Goal: Task Accomplishment & Management: Complete application form

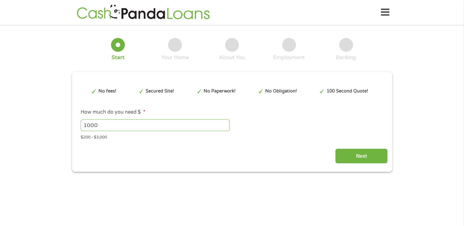
type input "EAIaIQobChMI5K2uuYrIjwMVumlHAR1z8zUEEAAYAiAEEgJ0evD_BwE"
click at [101, 126] on input "1000" at bounding box center [155, 126] width 149 height 12
type input "1"
type input "2000"
click at [361, 157] on input "Next" at bounding box center [361, 156] width 52 height 15
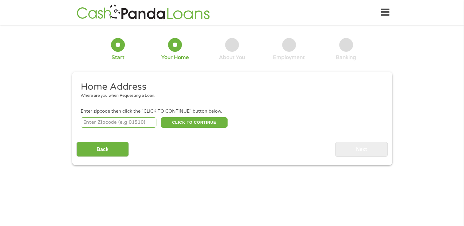
click at [144, 121] on input "number" at bounding box center [119, 123] width 76 height 10
type input "23662"
click at [186, 122] on button "CLICK TO CONTINUE" at bounding box center [194, 123] width 67 height 10
type input "23662"
type input "Poquoson"
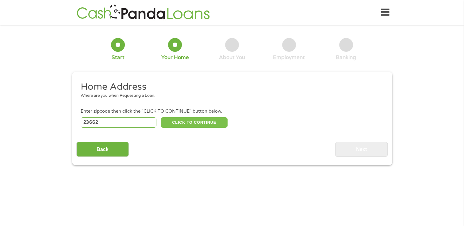
select select "[US_STATE]"
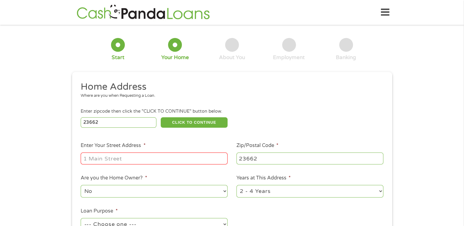
click at [175, 160] on input "Enter Your Street Address *" at bounding box center [154, 159] width 147 height 12
type input "[STREET_ADDRESS][US_STATE]"
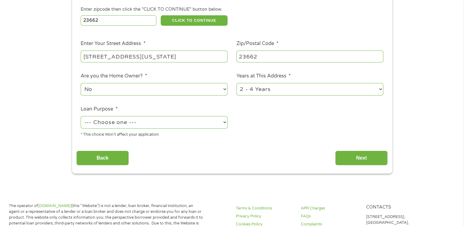
scroll to position [92, 0]
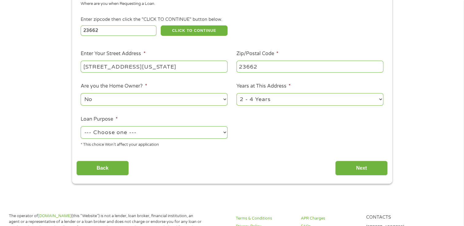
click at [380, 100] on select "1 Year or less 1 - 2 Years 2 - 4 Years Over 4 Years" at bounding box center [310, 99] width 147 height 13
select select "60months"
click at [237, 94] on select "1 Year or less 1 - 2 Years 2 - 4 Years Over 4 Years" at bounding box center [310, 99] width 147 height 13
click at [225, 133] on select "--- Choose one --- Pay Bills Debt Consolidation Home Improvement Major Purchase…" at bounding box center [154, 132] width 147 height 13
select select "paybills"
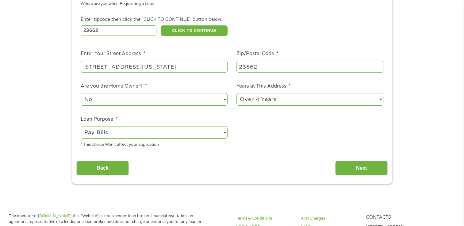
click at [81, 127] on select "--- Choose one --- Pay Bills Debt Consolidation Home Improvement Major Purchase…" at bounding box center [154, 132] width 147 height 13
click at [225, 100] on select "No Yes" at bounding box center [154, 99] width 147 height 13
select select "yes"
click at [81, 94] on select "No Yes" at bounding box center [154, 99] width 147 height 13
click at [362, 169] on input "Next" at bounding box center [361, 168] width 52 height 15
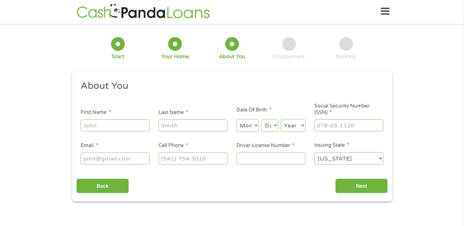
scroll to position [0, 0]
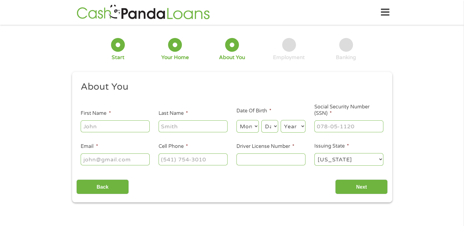
click at [111, 129] on input "First Name *" at bounding box center [115, 127] width 69 height 12
type input "[PERSON_NAME]"
select select "3"
select select "6"
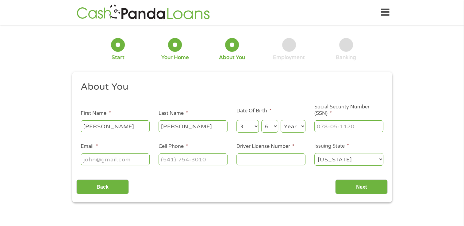
select select "1973"
type input "[EMAIL_ADDRESS][DOMAIN_NAME]"
type input "[PHONE_NUMBER]"
click at [358, 128] on input "___-__-____" at bounding box center [349, 127] width 69 height 12
type input "224-47-1018"
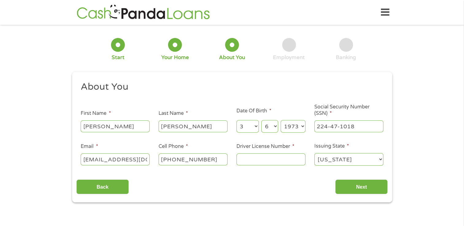
click at [294, 162] on input "Driver License Number *" at bounding box center [271, 160] width 69 height 12
type input "A61742067"
click at [361, 186] on input "Next" at bounding box center [361, 187] width 52 height 15
click at [361, 185] on input "Next" at bounding box center [361, 187] width 52 height 15
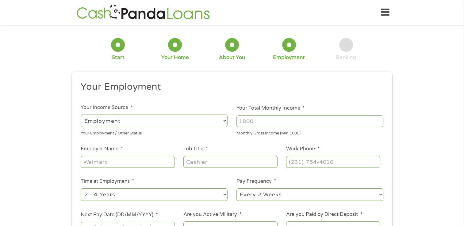
scroll to position [2, 2]
click at [222, 120] on select "--- Choose one --- Employment Self Employed Benefits" at bounding box center [154, 121] width 147 height 13
click at [81, 115] on select "--- Choose one --- Employment Self Employed Benefits" at bounding box center [154, 121] width 147 height 13
click at [282, 121] on input "Your Total Monthly Income *" at bounding box center [310, 122] width 147 height 12
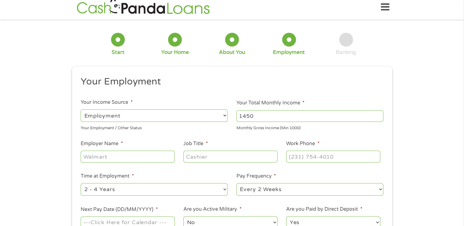
scroll to position [61, 0]
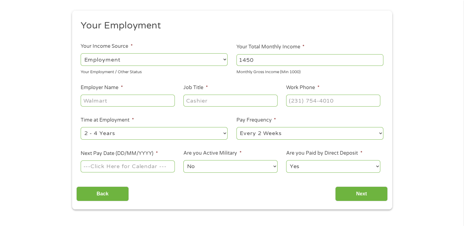
type input "1450"
click at [137, 101] on input "Employer Name *" at bounding box center [128, 101] width 94 height 12
type input "[US_STATE][GEOGRAPHIC_DATA]"
click at [216, 101] on input "Job Title *" at bounding box center [231, 101] width 94 height 12
type input "Guest Engagement"
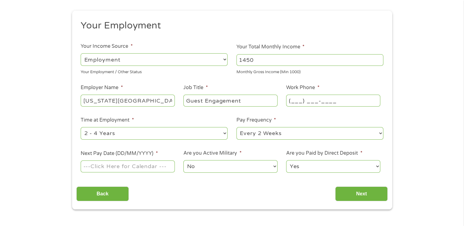
click at [330, 102] on input "(___) ___-____" at bounding box center [333, 101] width 94 height 12
type input "[PHONE_NUMBER]"
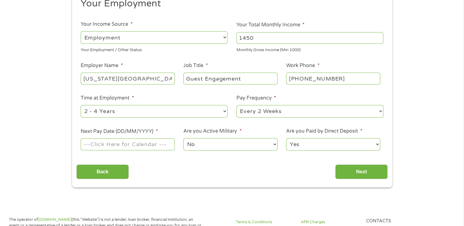
scroll to position [92, 0]
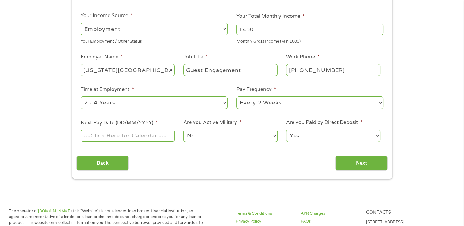
click at [224, 103] on select "--- Choose one --- 1 Year or less 1 - 2 Years 2 - 4 Years Over 4 Years" at bounding box center [154, 103] width 147 height 13
select select "24months"
click at [81, 97] on select "--- Choose one --- 1 Year or less 1 - 2 Years 2 - 4 Years Over 4 Years" at bounding box center [154, 103] width 147 height 13
click at [153, 136] on input "Next Pay Date (DD/MM/YYYY) *" at bounding box center [128, 136] width 94 height 12
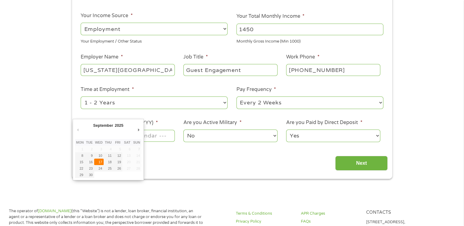
type input "[DATE]"
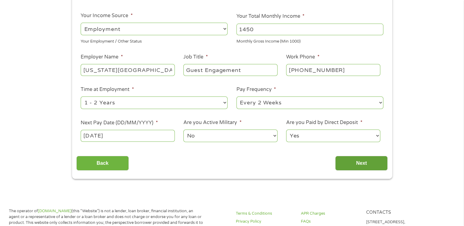
click at [355, 160] on input "Next" at bounding box center [361, 163] width 52 height 15
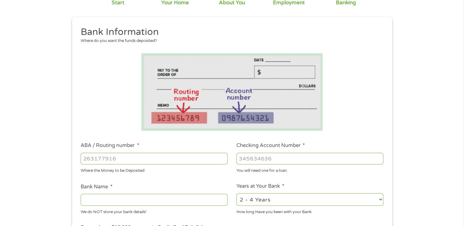
scroll to position [61, 0]
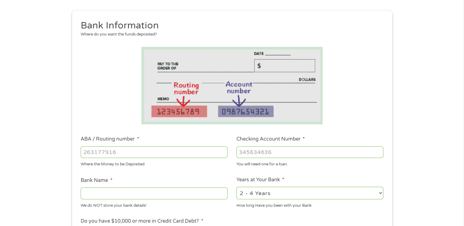
click at [134, 152] on input "ABA / Routing number *" at bounding box center [154, 153] width 147 height 12
type input "251480738"
type input "[PERSON_NAME] FEDERAL CREDIT UNION"
type input "251480738"
click at [290, 153] on input "Checking Account Number *" at bounding box center [310, 153] width 147 height 12
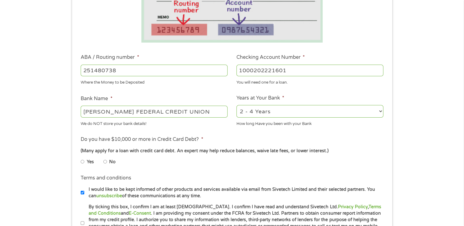
scroll to position [153, 0]
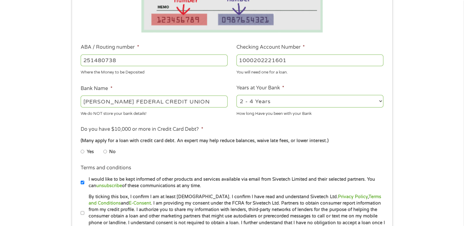
type input "1000202221601"
click at [379, 101] on select "2 - 4 Years 6 - 12 Months 1 - 2 Years Over 4 Years" at bounding box center [310, 101] width 147 height 13
select select "60months"
click at [237, 95] on select "2 - 4 Years 6 - 12 Months 1 - 2 Years Over 4 Years" at bounding box center [310, 101] width 147 height 13
click at [104, 153] on input "No" at bounding box center [105, 152] width 4 height 10
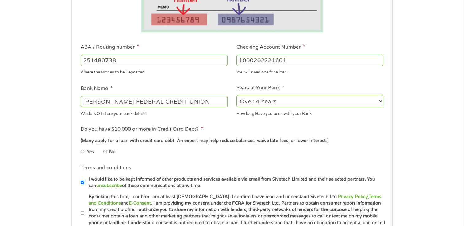
radio input "true"
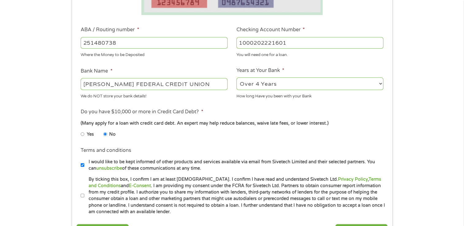
scroll to position [215, 0]
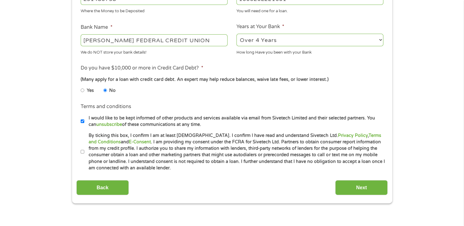
click at [82, 153] on input "By ticking this box, I confirm I am at least [DEMOGRAPHIC_DATA]. I confirm I ha…" at bounding box center [83, 152] width 4 height 10
checkbox input "true"
click at [358, 187] on input "Next" at bounding box center [361, 187] width 52 height 15
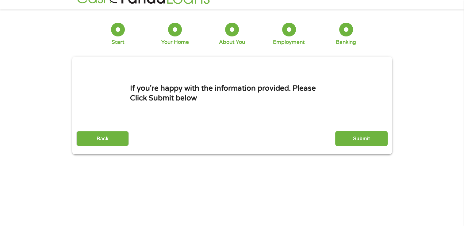
scroll to position [0, 0]
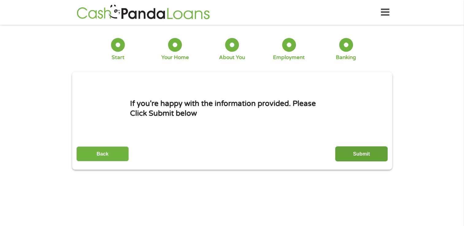
click at [358, 152] on input "Submit" at bounding box center [361, 154] width 52 height 15
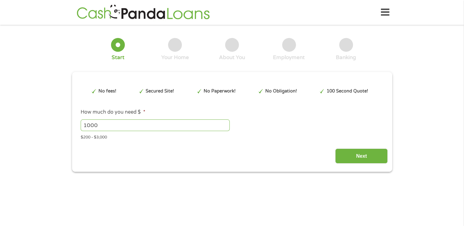
type input "EAIaIQobChMI5K2uuYrIjwMVumlHAR1z8zUEEAAYAiAEEgJ0evD_BwE"
click at [111, 129] on input "1000" at bounding box center [155, 126] width 149 height 12
type input "1"
type input "2000"
click at [363, 153] on input "Next" at bounding box center [361, 156] width 52 height 15
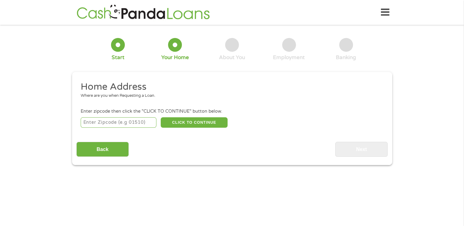
click at [116, 126] on input "number" at bounding box center [119, 123] width 76 height 10
type input "23662"
click at [190, 121] on button "CLICK TO CONTINUE" at bounding box center [194, 123] width 67 height 10
type input "23662"
type input "Poquoson"
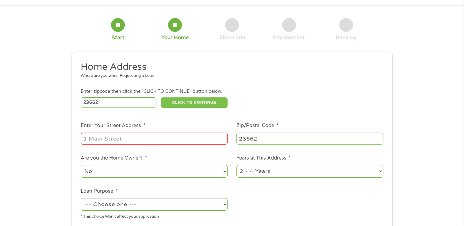
scroll to position [31, 0]
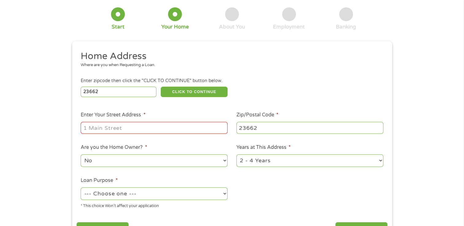
click at [178, 129] on input "Enter Your Street Address *" at bounding box center [154, 128] width 147 height 12
type input "[STREET_ADDRESS][US_STATE]"
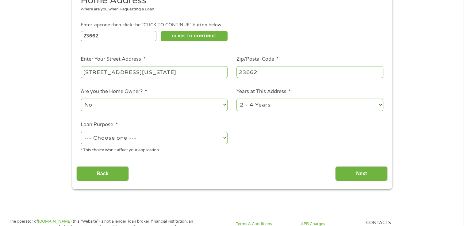
scroll to position [92, 0]
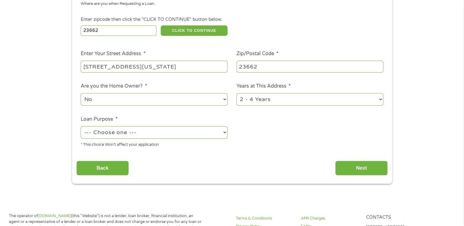
click at [223, 133] on select "--- Choose one --- Pay Bills Debt Consolidation Home Improvement Major Purchase…" at bounding box center [154, 132] width 147 height 13
select select "debtconsolidation"
click at [81, 127] on select "--- Choose one --- Pay Bills Debt Consolidation Home Improvement Major Purchase…" at bounding box center [154, 132] width 147 height 13
click at [371, 168] on input "Next" at bounding box center [361, 168] width 52 height 15
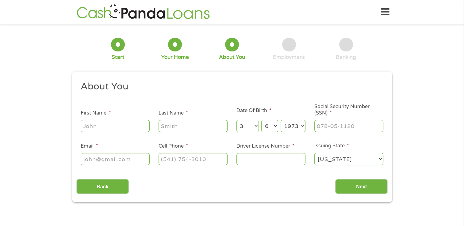
scroll to position [0, 0]
click at [119, 128] on input "First Name *" at bounding box center [115, 127] width 69 height 12
type input "[PERSON_NAME]"
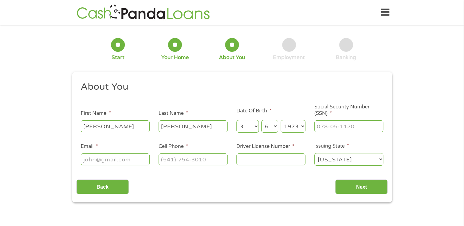
type input "[EMAIL_ADDRESS][DOMAIN_NAME]"
type input "[PHONE_NUMBER]"
click at [347, 128] on input "___-__-____" at bounding box center [349, 127] width 69 height 12
type input "224-47-1018"
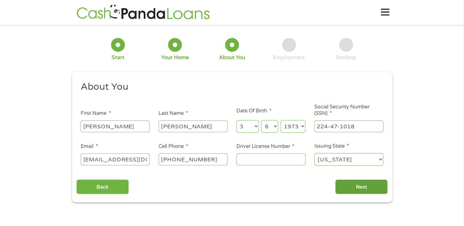
click at [361, 187] on input "Next" at bounding box center [361, 187] width 52 height 15
click at [358, 186] on input "Next" at bounding box center [361, 187] width 52 height 15
click at [280, 160] on input "Driver License Number *" at bounding box center [271, 160] width 69 height 12
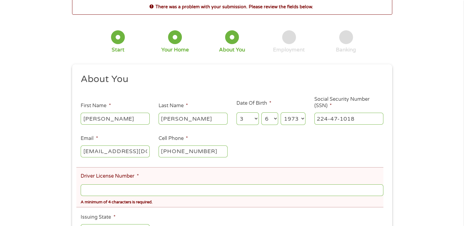
scroll to position [92, 0]
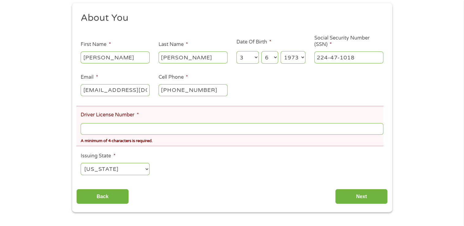
click at [200, 131] on input "Driver License Number *" at bounding box center [232, 129] width 303 height 12
type input "A61742067"
click at [245, 157] on ul "About You This field is hidden when viewing the form Title * --- Choose one ---…" at bounding box center [231, 96] width 311 height 169
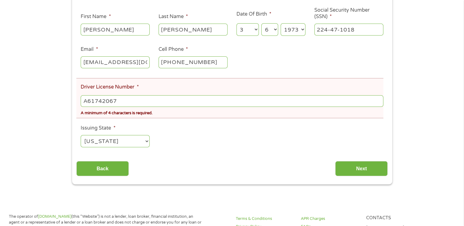
scroll to position [123, 0]
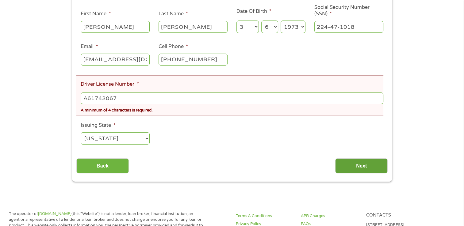
click at [368, 170] on input "Next" at bounding box center [361, 166] width 52 height 15
click at [285, 101] on input "A61742067" at bounding box center [232, 99] width 303 height 12
click at [284, 119] on ul "About You This field is hidden when viewing the form Title * --- Choose one ---…" at bounding box center [231, 65] width 311 height 169
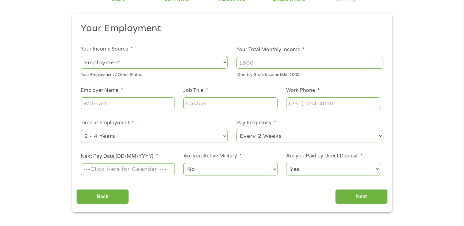
scroll to position [61, 0]
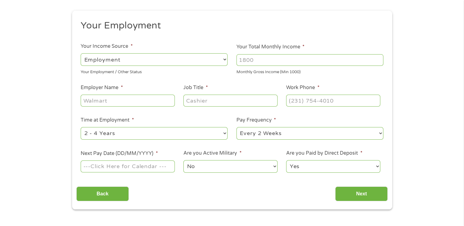
click at [271, 61] on input "Your Total Monthly Income *" at bounding box center [310, 60] width 147 height 12
type input "1400"
click at [126, 100] on input "Employer Name *" at bounding box center [128, 101] width 94 height 12
type input "[US_STATE][GEOGRAPHIC_DATA]"
click at [211, 102] on input "Job Title *" at bounding box center [231, 101] width 94 height 12
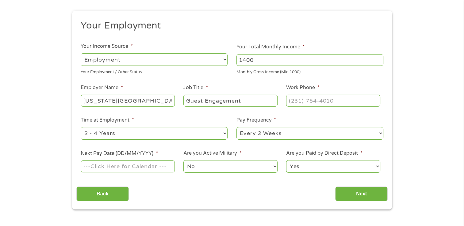
type input "Guest Engagement"
click at [345, 100] on input "(___) ___-____" at bounding box center [333, 101] width 94 height 12
click at [302, 104] on input "(___) ___-____" at bounding box center [333, 101] width 94 height 12
click at [300, 100] on input "(___) ___-____" at bounding box center [333, 101] width 94 height 12
click at [292, 101] on input "(___) ___-____" at bounding box center [333, 101] width 94 height 12
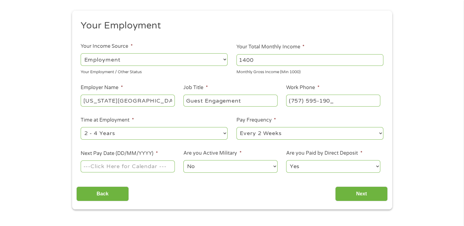
type input "[PHONE_NUMBER]"
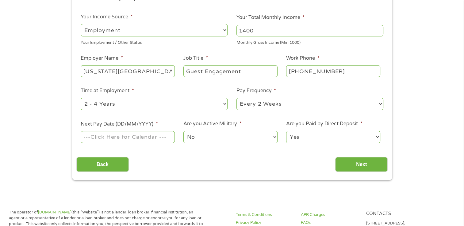
scroll to position [123, 0]
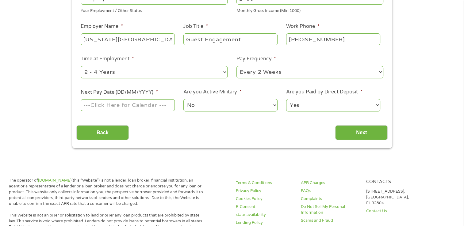
click at [224, 71] on select "--- Choose one --- 1 Year or less 1 - 2 Years 2 - 4 Years Over 4 Years" at bounding box center [154, 72] width 147 height 13
select select "24months"
click at [81, 66] on select "--- Choose one --- 1 Year or less 1 - 2 Years 2 - 4 Years Over 4 Years" at bounding box center [154, 72] width 147 height 13
click at [159, 107] on input "Next Pay Date (DD/MM/YYYY) *" at bounding box center [128, 105] width 94 height 12
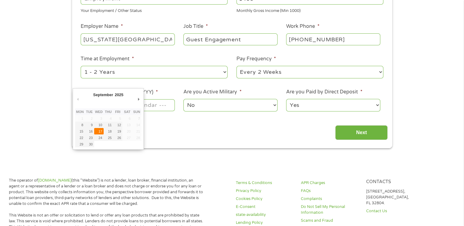
type input "[DATE]"
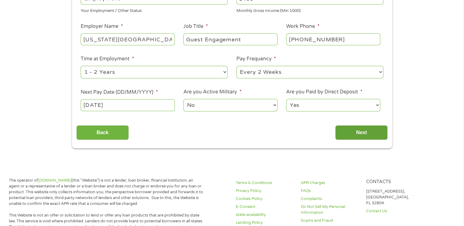
click at [357, 132] on input "Next" at bounding box center [361, 133] width 52 height 15
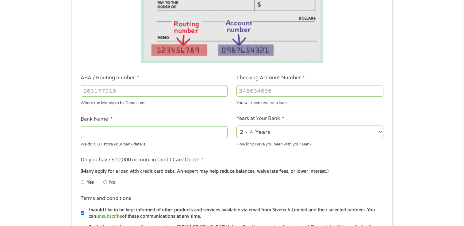
click at [142, 90] on input "ABA / Routing number *" at bounding box center [154, 91] width 147 height 12
type input "251480738"
type input "[PERSON_NAME] FEDERAL CREDIT UNION"
type input "251480738"
click at [272, 92] on input "Checking Account Number *" at bounding box center [310, 91] width 147 height 12
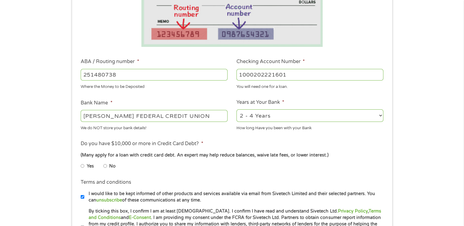
scroll to position [153, 0]
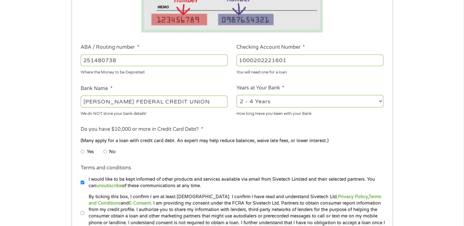
type input "1000202221601"
click at [379, 102] on select "2 - 4 Years 6 - 12 Months 1 - 2 Years Over 4 Years" at bounding box center [310, 101] width 147 height 13
select select "60months"
click at [237, 95] on select "2 - 4 Years 6 - 12 Months 1 - 2 Years Over 4 Years" at bounding box center [310, 101] width 147 height 13
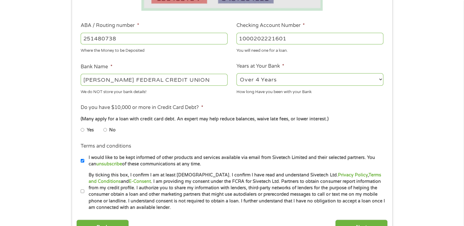
scroll to position [215, 0]
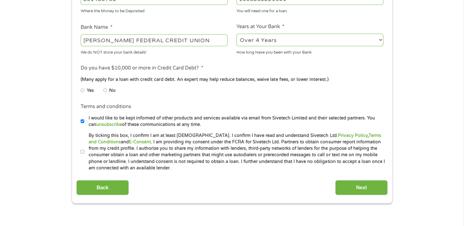
click at [105, 91] on input "No" at bounding box center [105, 91] width 4 height 10
radio input "true"
click at [80, 152] on li "Terms and conditions * By ticking this box, I confirm I am at least [DEMOGRAPHI…" at bounding box center [231, 152] width 311 height 39
click at [83, 153] on input "By ticking this box, I confirm I am at least [DEMOGRAPHIC_DATA]. I confirm I ha…" at bounding box center [83, 152] width 4 height 10
checkbox input "true"
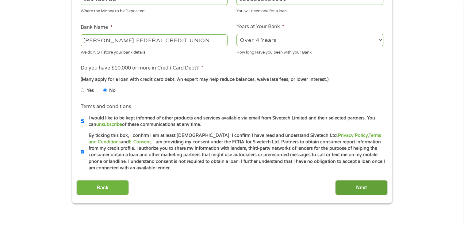
click at [355, 187] on input "Next" at bounding box center [361, 187] width 52 height 15
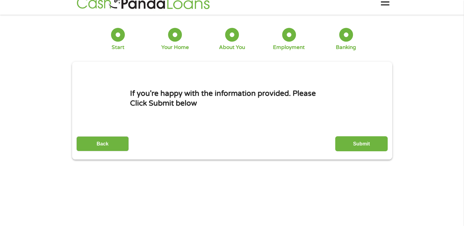
scroll to position [0, 0]
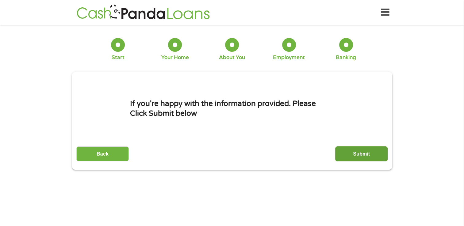
click at [371, 152] on input "Submit" at bounding box center [361, 154] width 52 height 15
